Goal: Find specific page/section: Find specific page/section

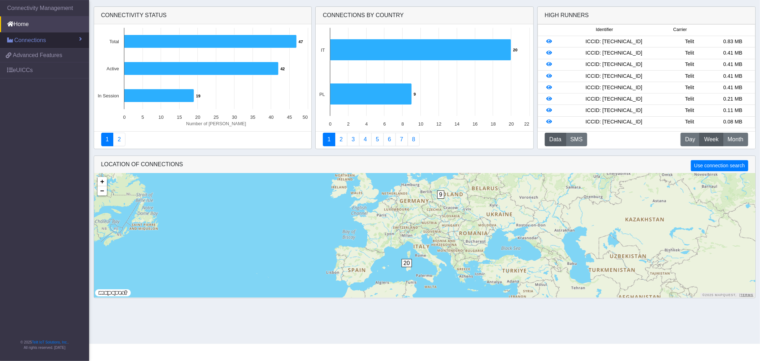
click at [33, 39] on span "Connections" at bounding box center [30, 40] width 32 height 9
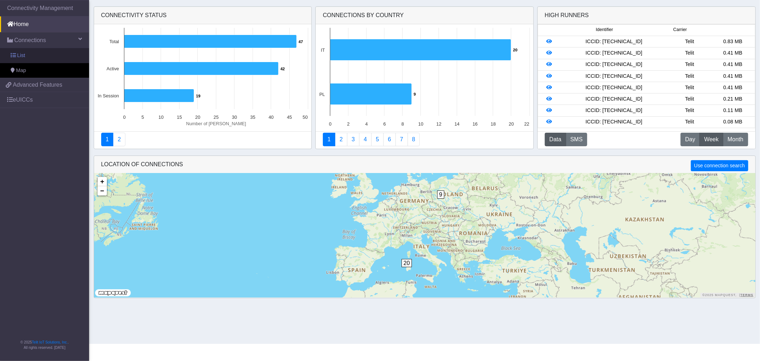
click at [35, 56] on link "List" at bounding box center [44, 55] width 89 height 15
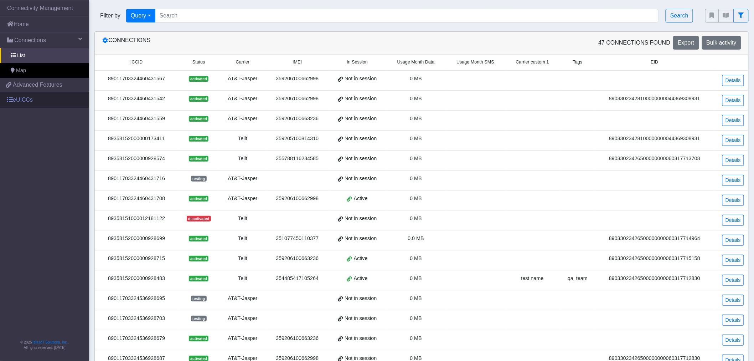
click at [34, 100] on link "eUICCs" at bounding box center [44, 100] width 89 height 16
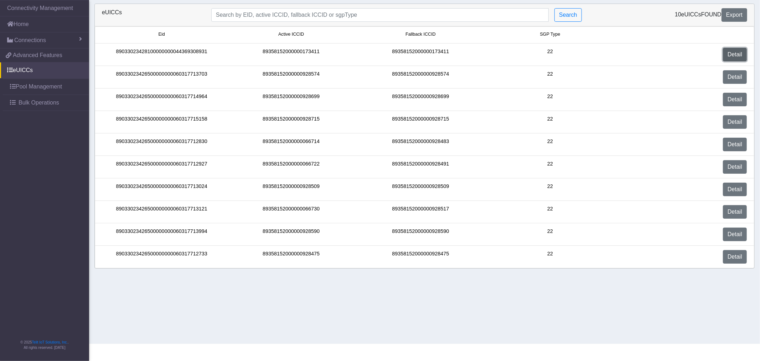
click at [730, 56] on link "Detail" at bounding box center [735, 55] width 24 height 14
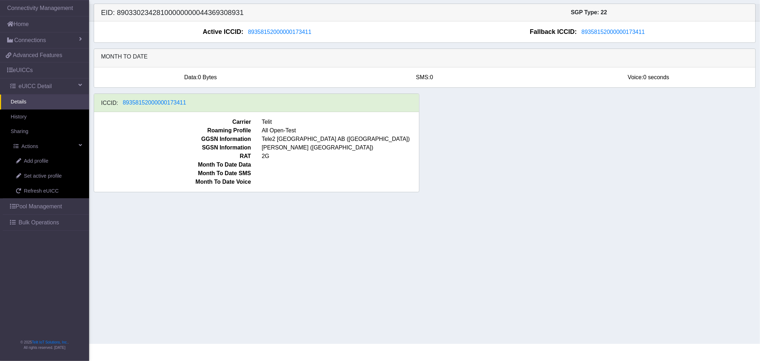
click at [49, 205] on link "Pool Management" at bounding box center [46, 206] width 86 height 16
